Goal: Task Accomplishment & Management: Use online tool/utility

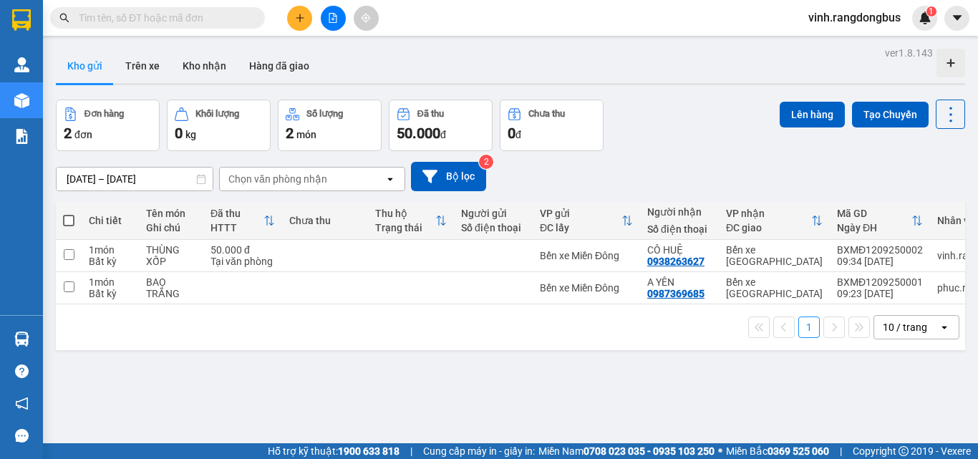
click at [290, 24] on button at bounding box center [299, 18] width 25 height 25
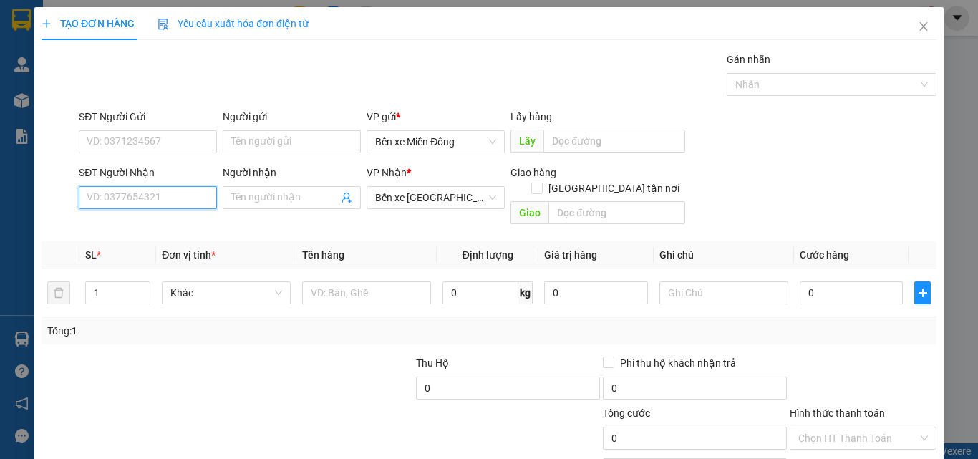
click at [146, 200] on input "SĐT Người Nhận" at bounding box center [148, 197] width 138 height 23
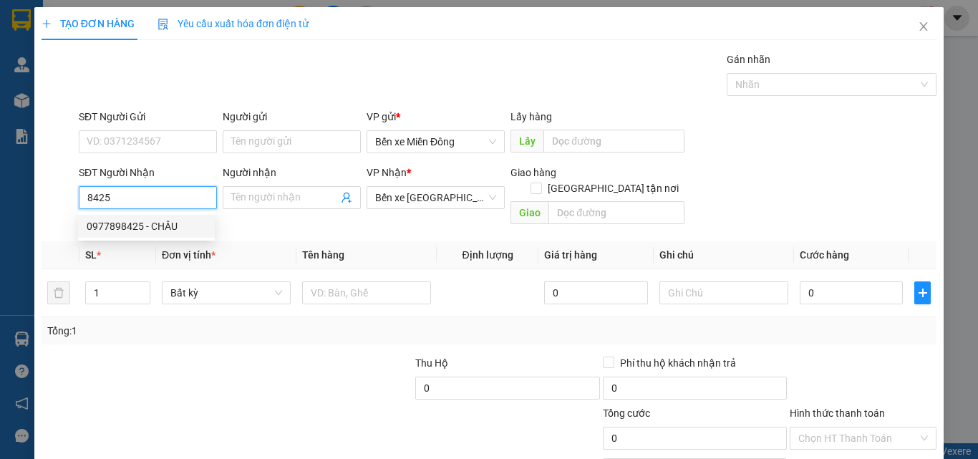
click at [130, 225] on div "0977898425 - CHÂU" at bounding box center [147, 226] width 120 height 16
type input "0977898425"
type input "CHÂU"
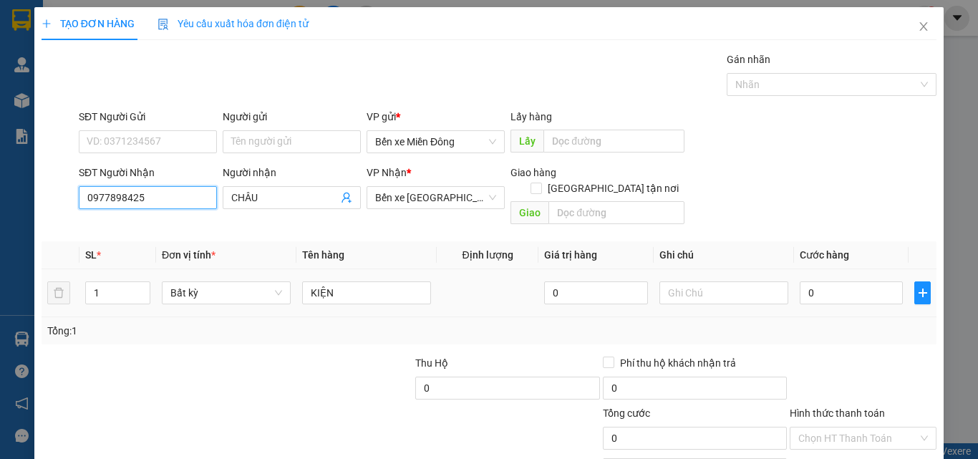
scroll to position [71, 0]
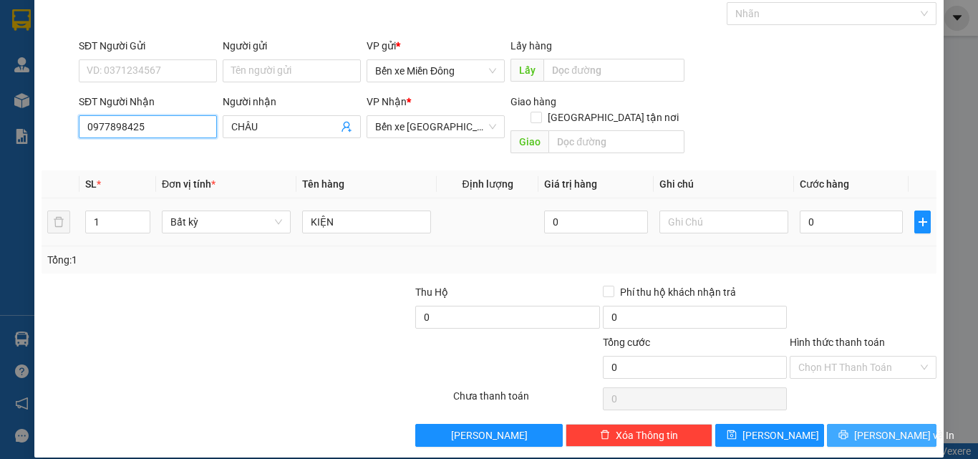
type input "0977898425"
click at [871, 427] on span "[PERSON_NAME] và In" at bounding box center [904, 435] width 100 height 16
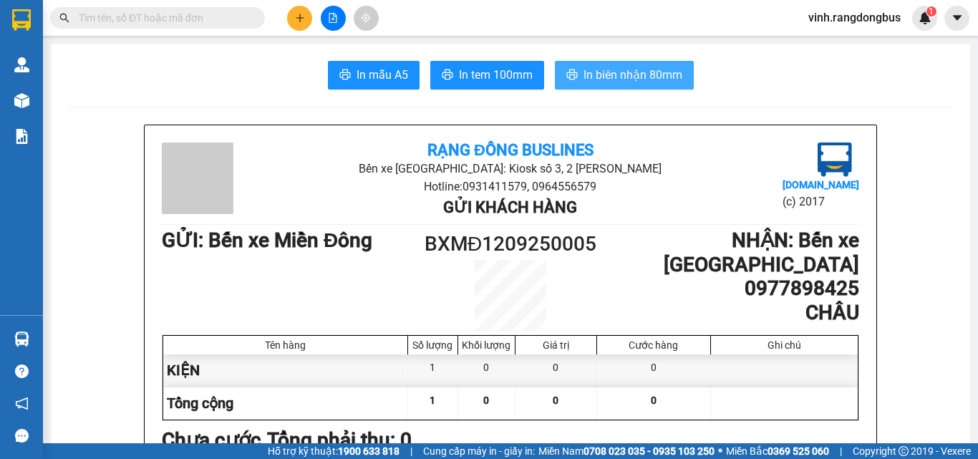
drag, startPoint x: 602, startPoint y: 72, endPoint x: 697, endPoint y: 267, distance: 216.7
click at [601, 72] on span "In biên nhận 80mm" at bounding box center [632, 75] width 99 height 18
